Goal: Find specific fact: Find specific fact

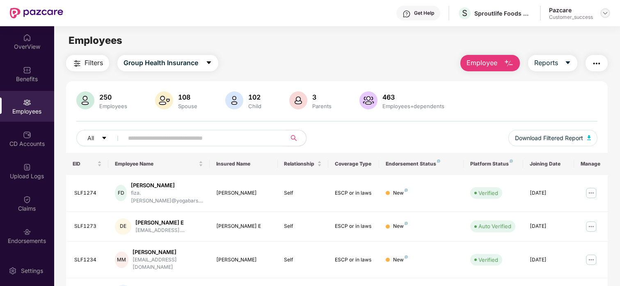
click at [601, 11] on div at bounding box center [605, 13] width 10 height 10
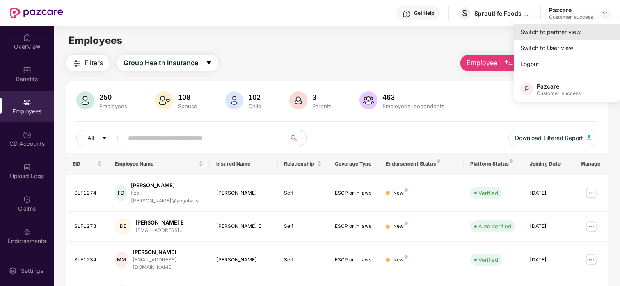
click at [567, 34] on div "Switch to partner view" at bounding box center [566, 32] width 107 height 16
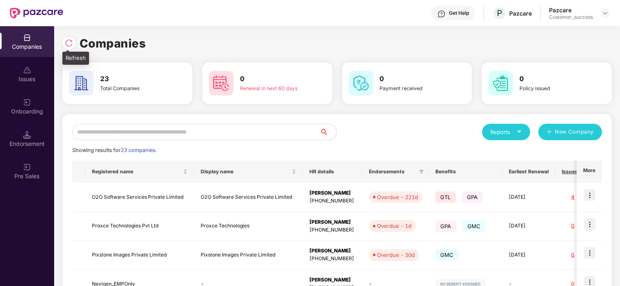
click at [75, 42] on div at bounding box center [70, 41] width 17 height 15
click at [71, 41] on img at bounding box center [69, 43] width 8 height 8
click at [204, 134] on input "text" at bounding box center [196, 132] width 248 height 16
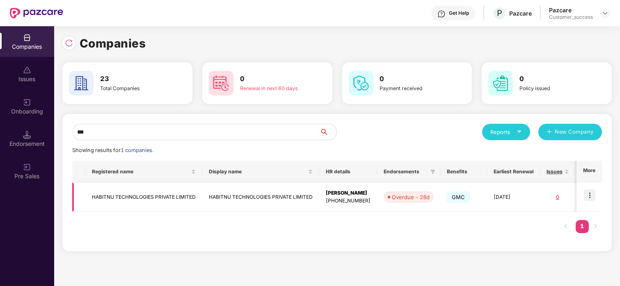
type input "***"
click at [592, 196] on img at bounding box center [588, 194] width 11 height 11
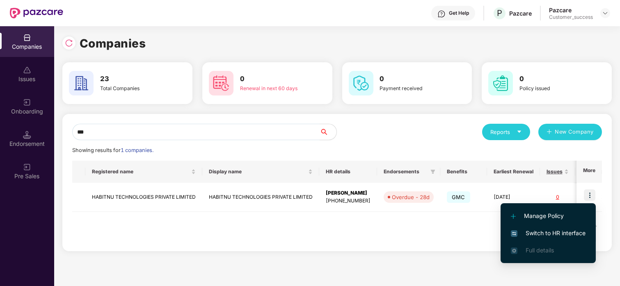
click at [550, 235] on span "Switch to HR interface" at bounding box center [547, 233] width 75 height 9
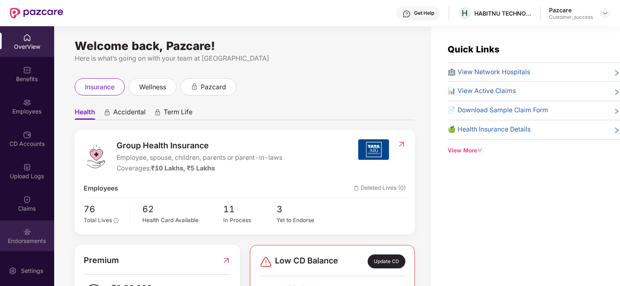
click at [18, 226] on div "Endorsements" at bounding box center [27, 236] width 54 height 31
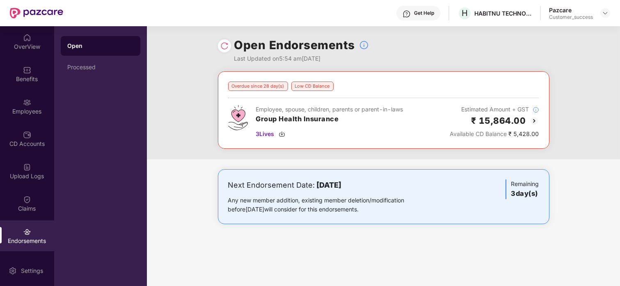
click at [534, 119] on img at bounding box center [534, 121] width 10 height 10
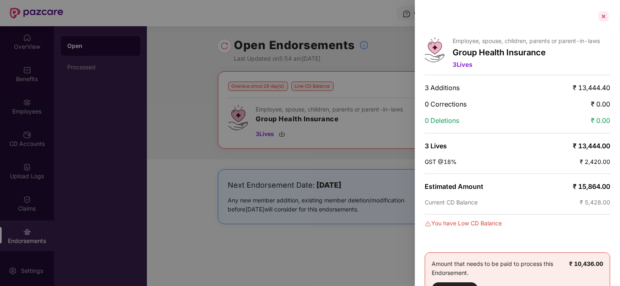
click at [606, 13] on div at bounding box center [603, 16] width 13 height 13
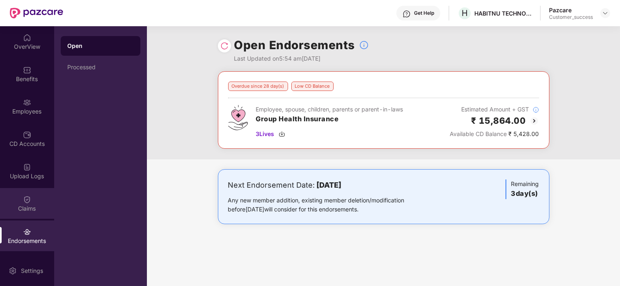
scroll to position [30, 0]
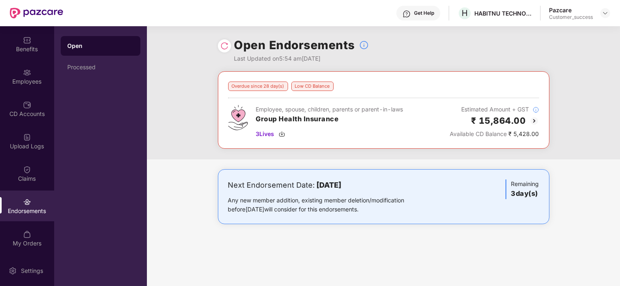
click at [532, 121] on img at bounding box center [534, 121] width 10 height 10
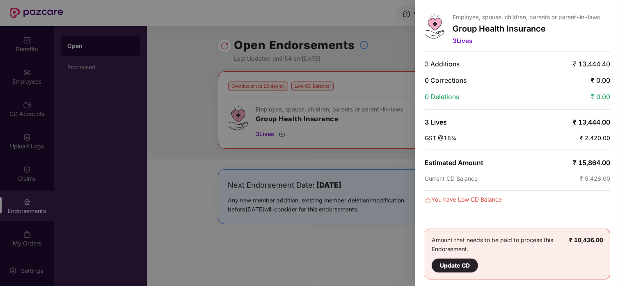
scroll to position [0, 0]
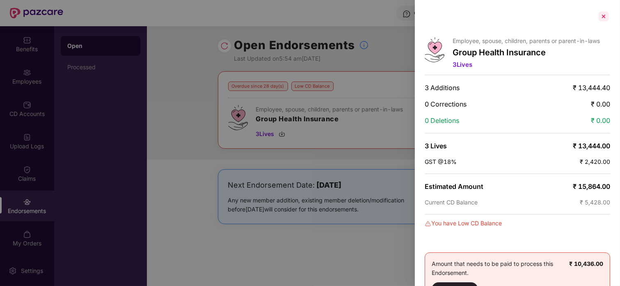
click at [603, 15] on div at bounding box center [603, 16] width 13 height 13
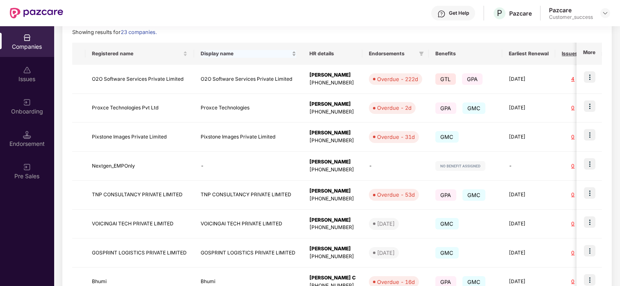
scroll to position [127, 0]
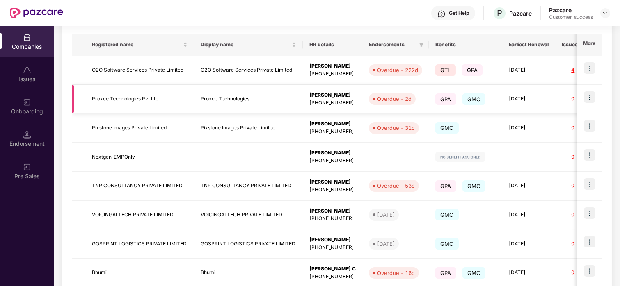
click at [590, 96] on img at bounding box center [588, 96] width 11 height 11
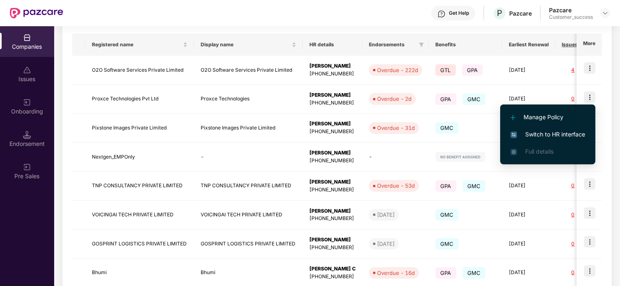
click at [536, 137] on span "Switch to HR interface" at bounding box center [547, 134] width 75 height 9
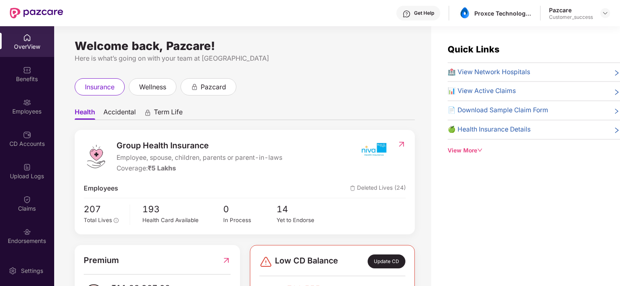
click at [26, 224] on div "Endorsements" at bounding box center [27, 236] width 54 height 31
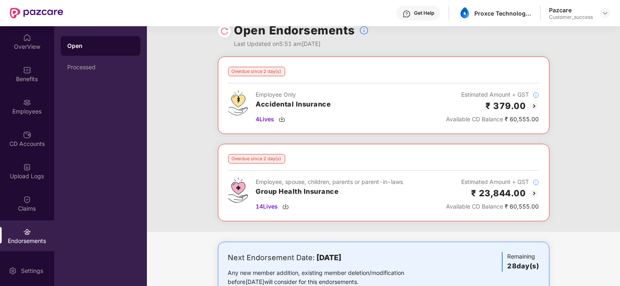
scroll to position [14, 0]
click at [532, 193] on img at bounding box center [534, 194] width 10 height 10
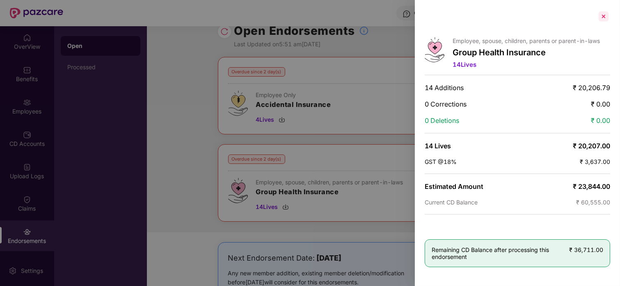
click at [601, 18] on div at bounding box center [603, 16] width 13 height 13
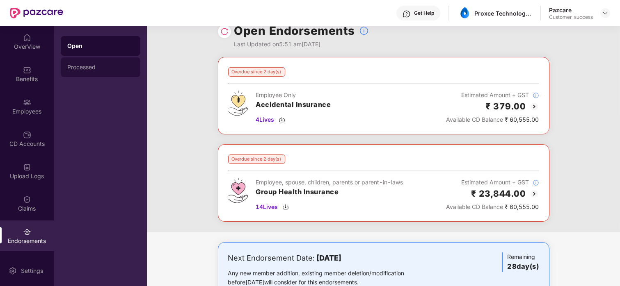
click at [94, 71] on div "Processed" at bounding box center [101, 67] width 80 height 20
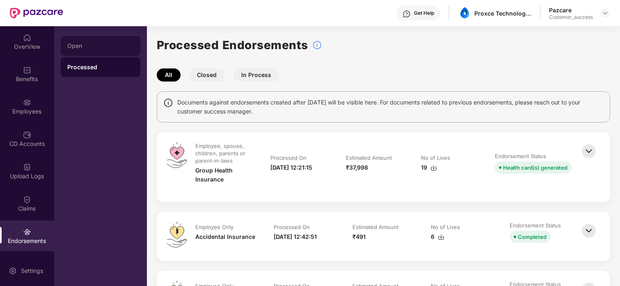
click at [112, 45] on div "Open" at bounding box center [100, 46] width 66 height 7
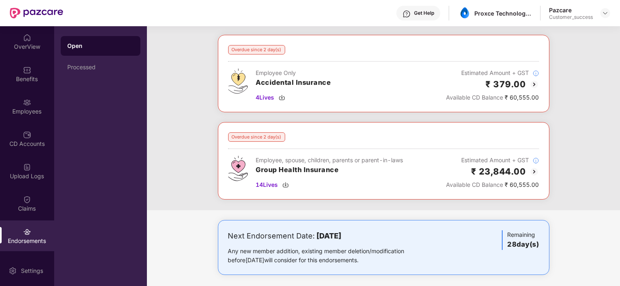
scroll to position [42, 0]
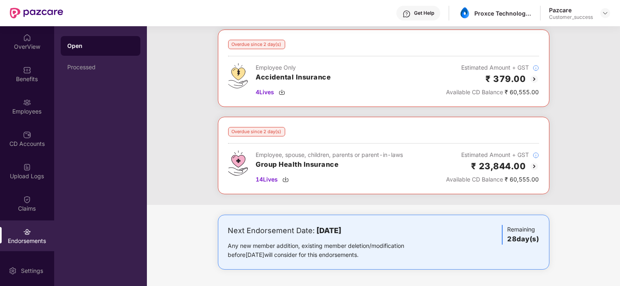
click at [533, 165] on img at bounding box center [534, 167] width 10 height 10
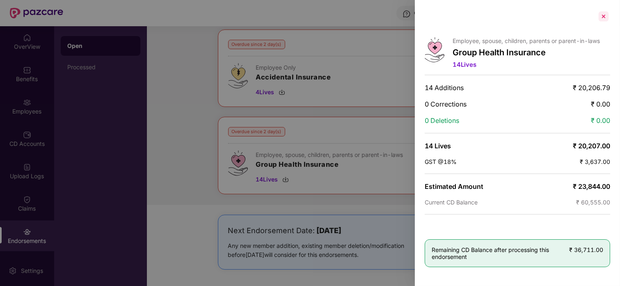
click at [600, 11] on div at bounding box center [603, 16] width 13 height 13
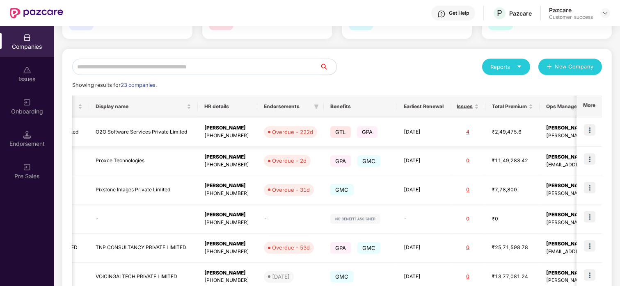
scroll to position [0, 155]
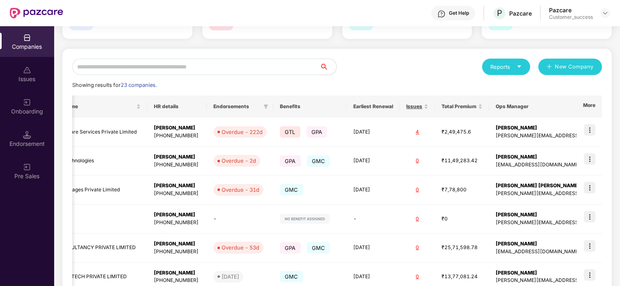
click at [609, 130] on div "Reports New Company Showing results for 23 companies. Registered name Display n…" at bounding box center [336, 246] width 549 height 394
click at [588, 131] on img at bounding box center [588, 129] width 11 height 11
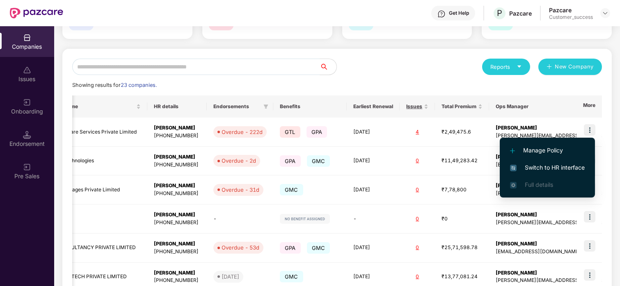
click at [540, 170] on span "Switch to HR interface" at bounding box center [547, 167] width 75 height 9
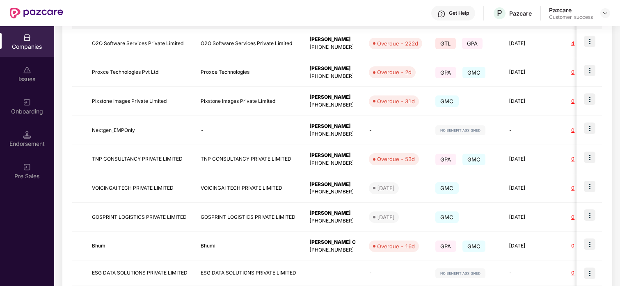
scroll to position [228, 0]
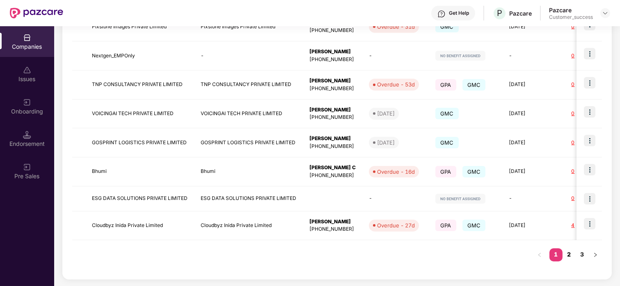
click at [567, 256] on link "2" at bounding box center [568, 254] width 13 height 12
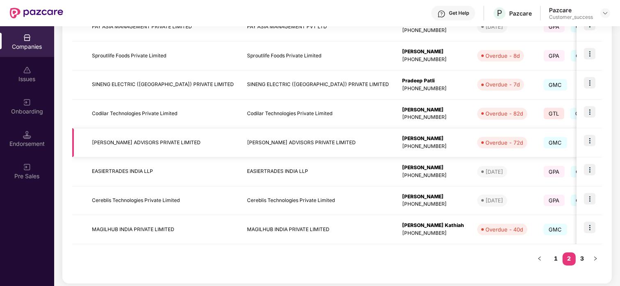
click at [584, 141] on img at bounding box center [588, 140] width 11 height 11
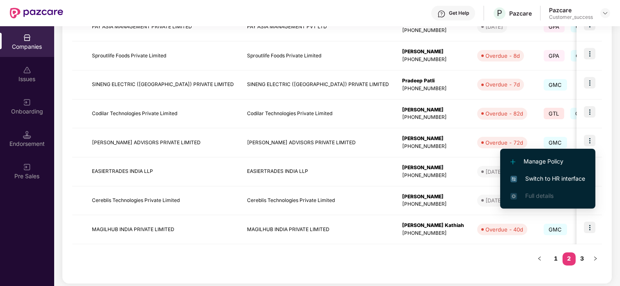
click at [537, 171] on li "Switch to HR interface" at bounding box center [547, 178] width 95 height 17
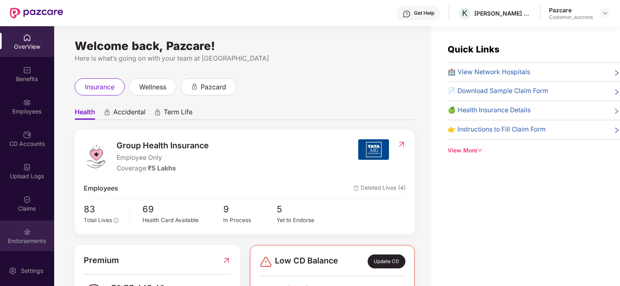
click at [27, 236] on div "Endorsements" at bounding box center [27, 236] width 54 height 31
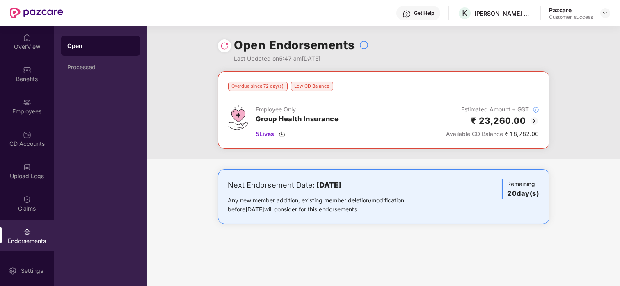
click at [532, 120] on img at bounding box center [534, 121] width 10 height 10
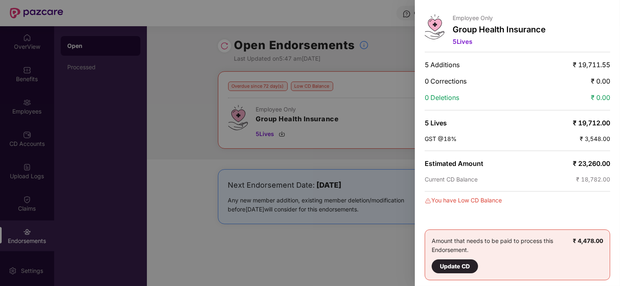
scroll to position [0, 0]
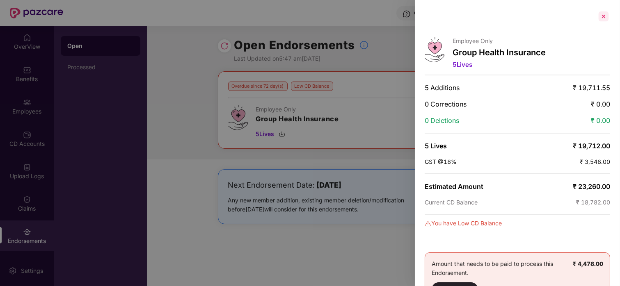
click at [597, 14] on div at bounding box center [603, 16] width 13 height 13
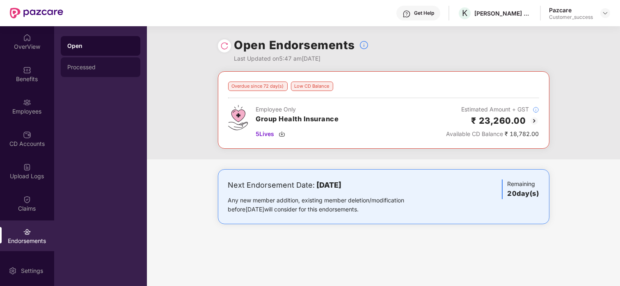
click at [91, 71] on div "Processed" at bounding box center [101, 67] width 80 height 20
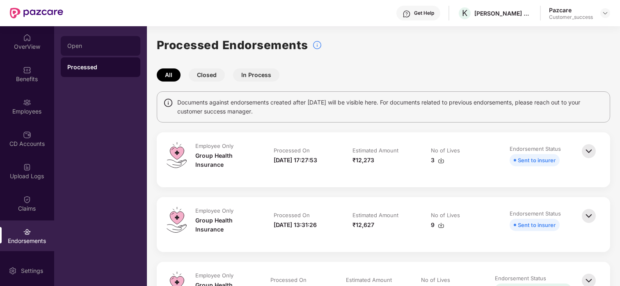
click at [120, 41] on div "Open" at bounding box center [101, 46] width 80 height 20
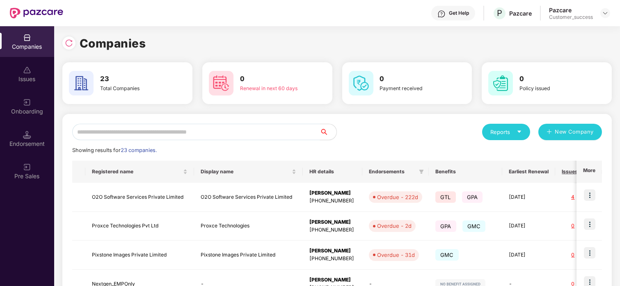
click at [291, 125] on input "text" at bounding box center [196, 132] width 248 height 16
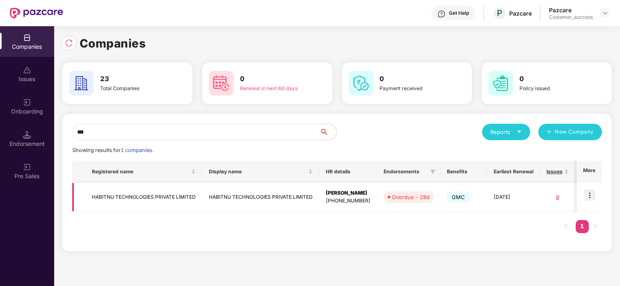
type input "***"
click at [590, 199] on img at bounding box center [588, 194] width 11 height 11
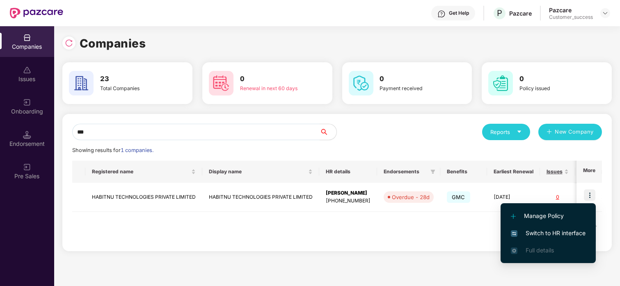
click at [552, 228] on li "Switch to HR interface" at bounding box center [547, 233] width 95 height 17
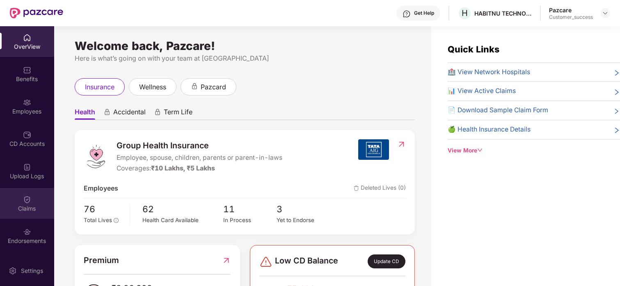
scroll to position [30, 0]
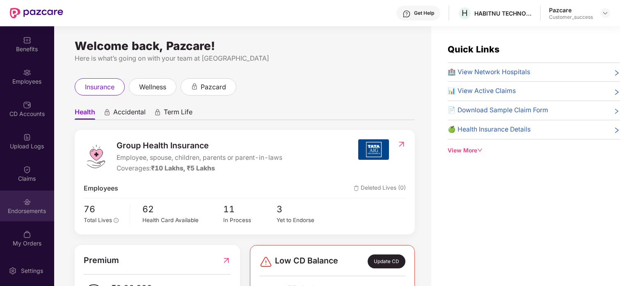
click at [19, 211] on div "Endorsements" at bounding box center [27, 211] width 54 height 8
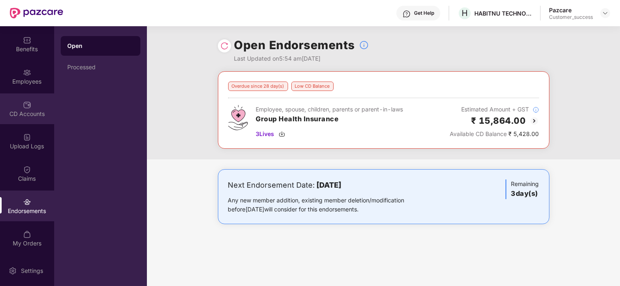
click at [33, 94] on div "CD Accounts" at bounding box center [27, 108] width 54 height 31
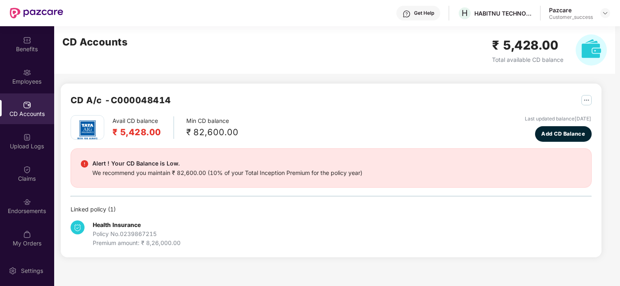
click at [33, 94] on div "CD Accounts" at bounding box center [27, 108] width 54 height 31
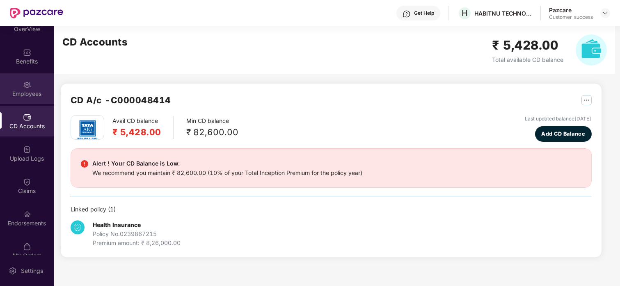
click at [26, 78] on div "Employees" at bounding box center [27, 88] width 54 height 31
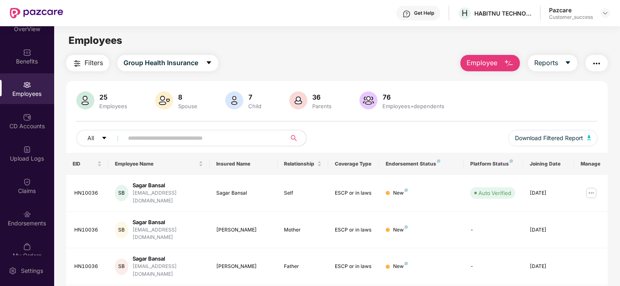
click at [610, 13] on header "Get Help H HABITNU TECHNOLOGIES PRIVATE LIMITED Pazcare Customer_success" at bounding box center [310, 13] width 620 height 26
click at [600, 11] on div at bounding box center [605, 13] width 10 height 10
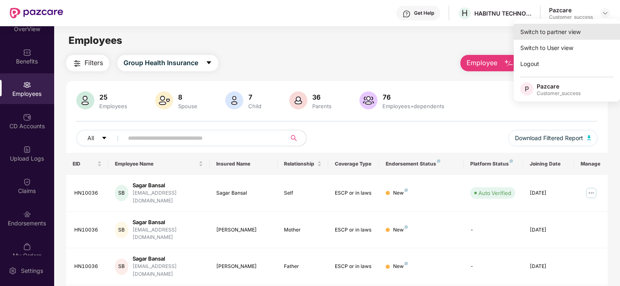
click at [561, 34] on div "Switch to partner view" at bounding box center [566, 32] width 107 height 16
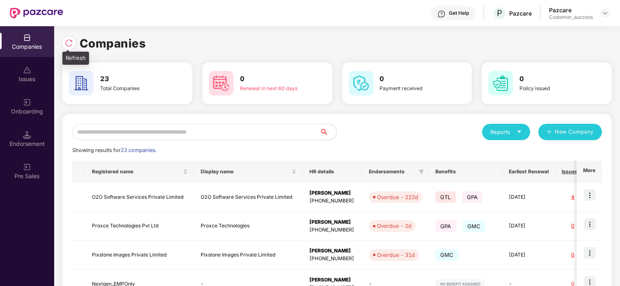
click at [68, 40] on img at bounding box center [69, 43] width 8 height 8
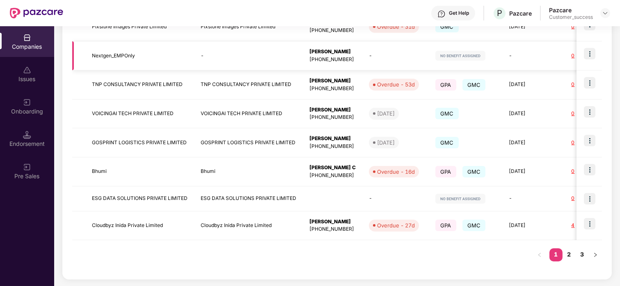
scroll to position [0, 0]
click at [566, 257] on link "2" at bounding box center [568, 254] width 13 height 12
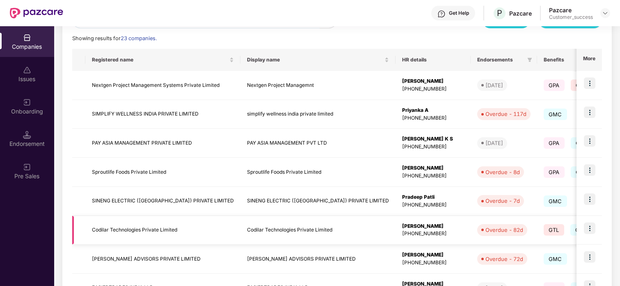
scroll to position [232, 0]
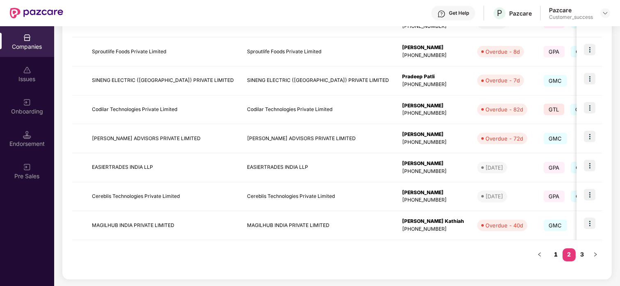
click at [556, 259] on link "1" at bounding box center [555, 254] width 13 height 12
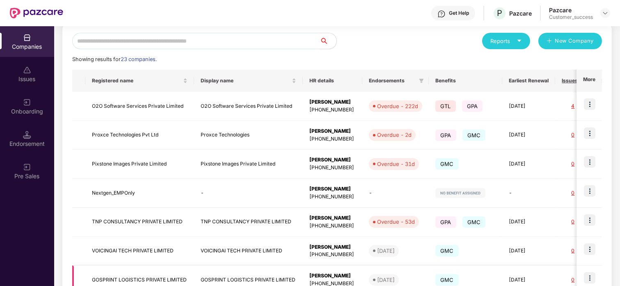
scroll to position [0, 0]
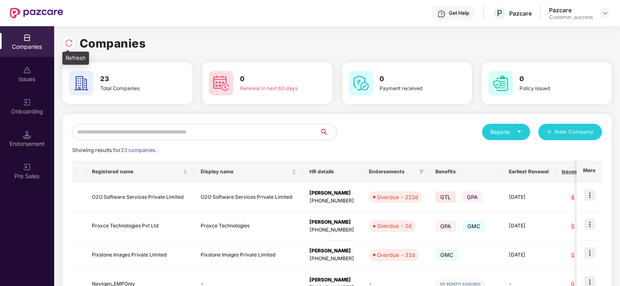
click at [72, 41] on img at bounding box center [69, 43] width 8 height 8
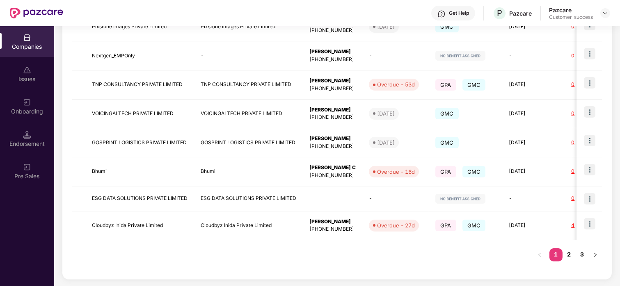
click at [566, 253] on link "2" at bounding box center [568, 254] width 13 height 12
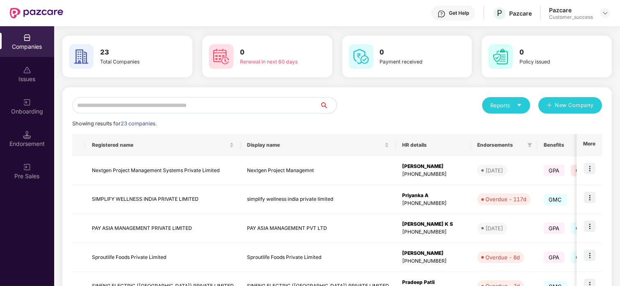
scroll to position [26, 0]
click at [174, 99] on input "text" at bounding box center [196, 106] width 248 height 16
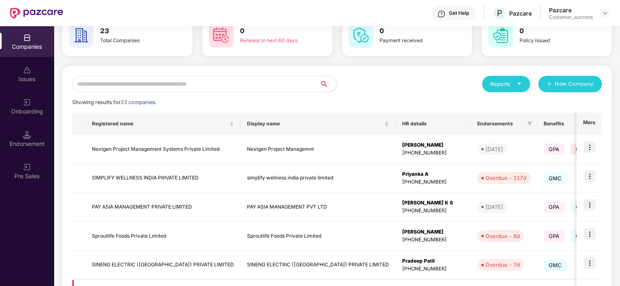
scroll to position [0, 0]
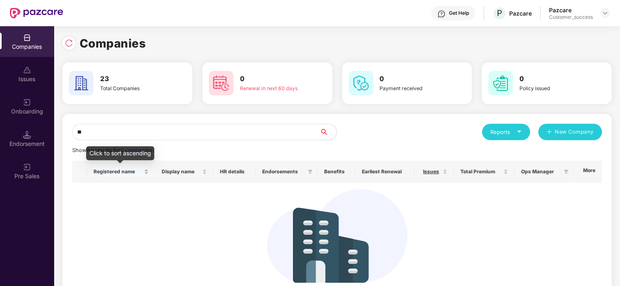
type input "*"
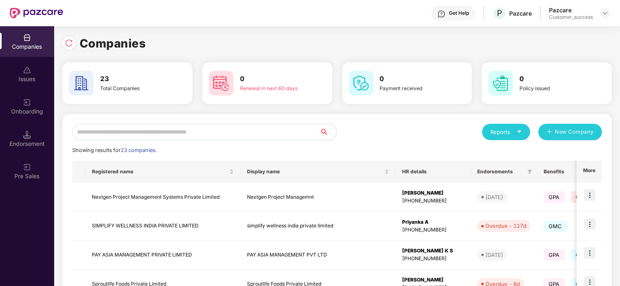
click at [130, 132] on input "text" at bounding box center [196, 132] width 248 height 16
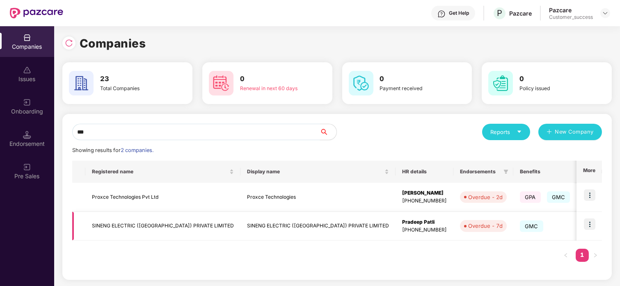
type input "***"
click at [590, 226] on img at bounding box center [588, 224] width 11 height 11
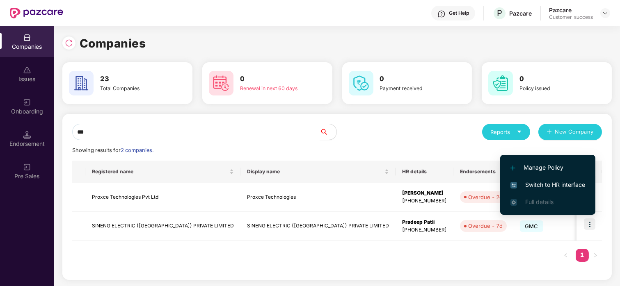
click at [554, 183] on span "Switch to HR interface" at bounding box center [547, 184] width 75 height 9
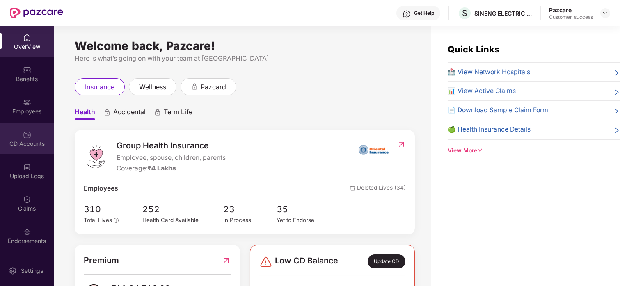
scroll to position [30, 0]
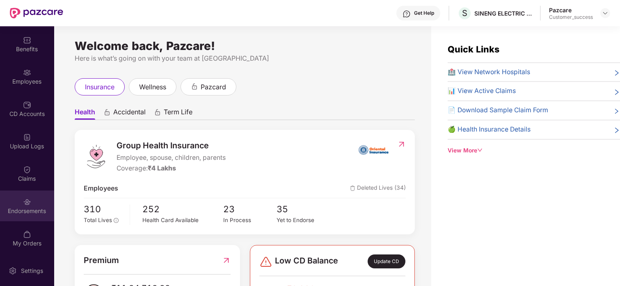
click at [25, 198] on img at bounding box center [27, 202] width 8 height 8
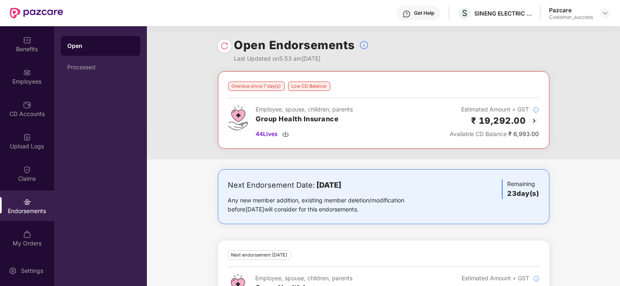
click at [533, 120] on img at bounding box center [534, 121] width 10 height 10
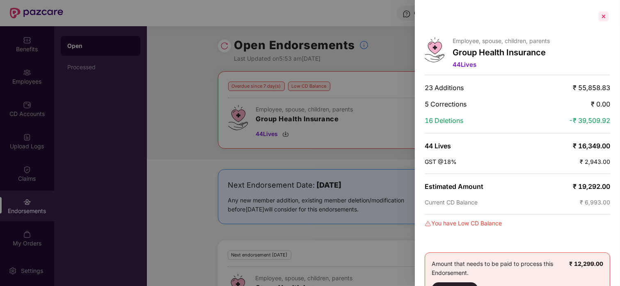
scroll to position [0, 0]
click at [601, 14] on div at bounding box center [603, 15] width 13 height 13
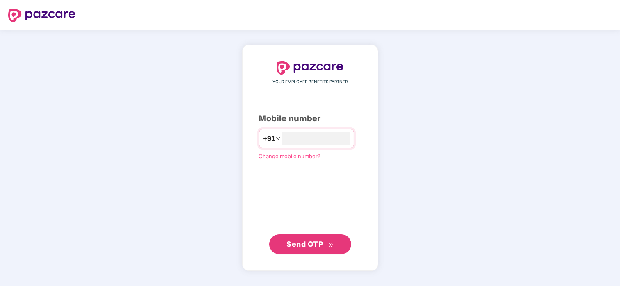
type input "**********"
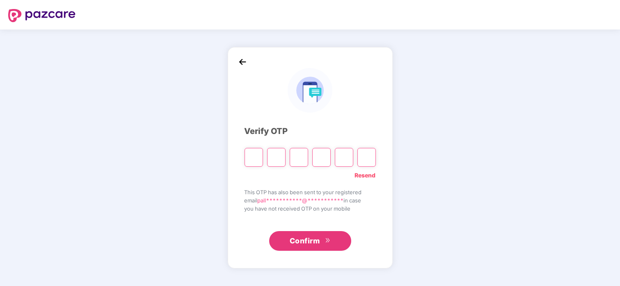
paste input "*"
type input "*"
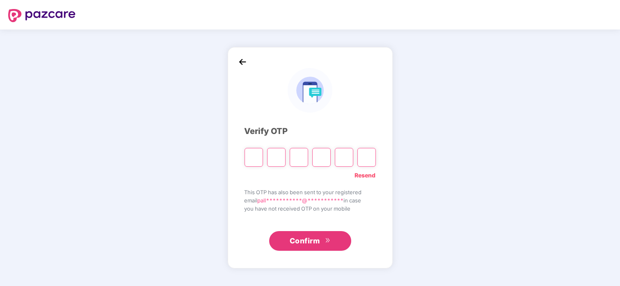
type input "*"
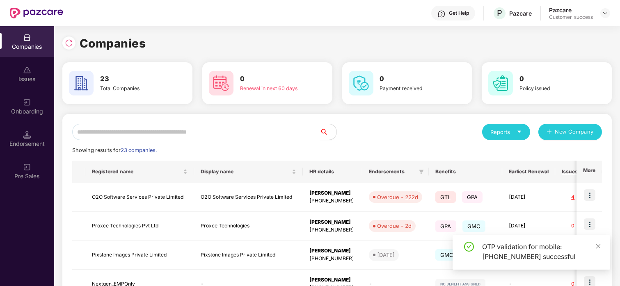
click at [194, 137] on input "text" at bounding box center [196, 132] width 248 height 16
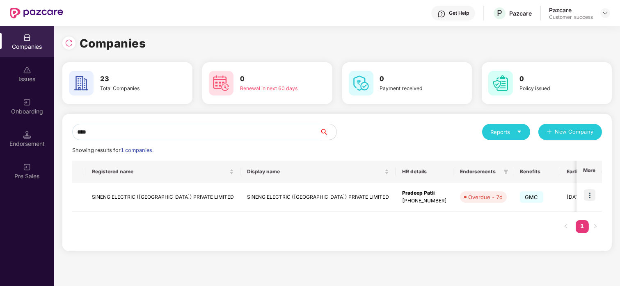
type input "****"
click at [584, 192] on img at bounding box center [588, 194] width 11 height 11
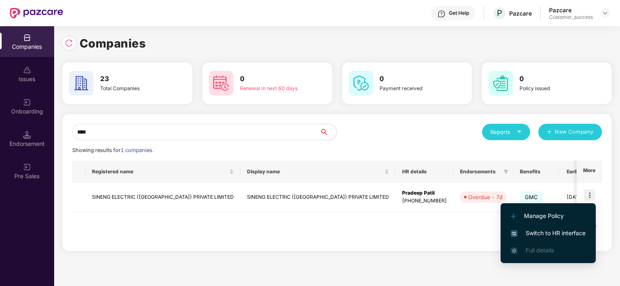
click at [547, 230] on span "Switch to HR interface" at bounding box center [547, 233] width 75 height 9
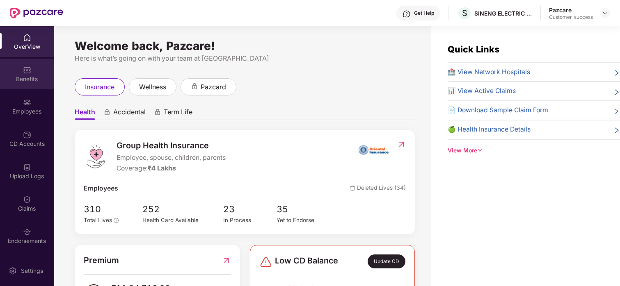
click at [35, 82] on div "Benefits" at bounding box center [27, 79] width 54 height 8
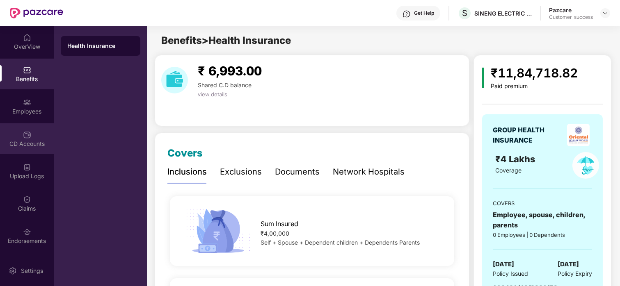
click at [30, 145] on div "CD Accounts" at bounding box center [27, 144] width 54 height 8
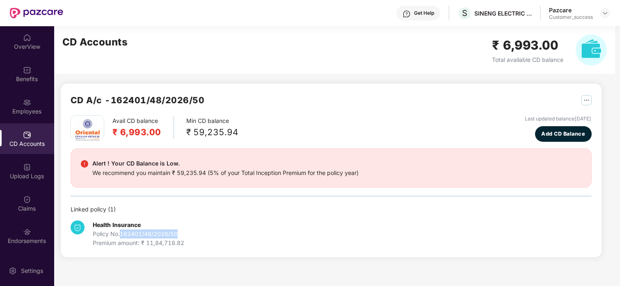
drag, startPoint x: 196, startPoint y: 234, endPoint x: 121, endPoint y: 235, distance: 74.6
click at [121, 235] on div "Health Insurance Policy No. 162401/48/2026/50 Premium amount: ₹ 11,84,718.82" at bounding box center [157, 234] width 173 height 27
copy div "162401/48/2026/50"
